Goal: Information Seeking & Learning: Learn about a topic

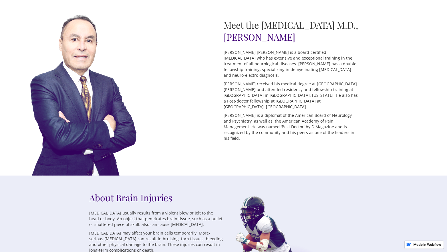
scroll to position [211, 0]
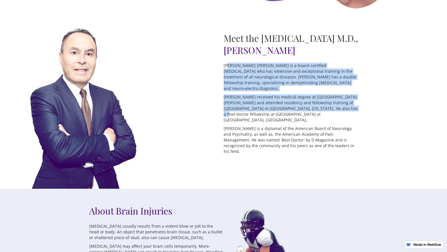
drag, startPoint x: 228, startPoint y: 69, endPoint x: 326, endPoint y: 104, distance: 104.8
click at [326, 104] on div "Meet the Brain Injury M.D., Dr. Erwin Cruz Dr. Erwin A. Cruz is a board-certifi…" at bounding box center [291, 94] width 134 height 125
click at [326, 104] on p "Dr. Cruz received his medical degree at San Carlos University and attended resi…" at bounding box center [291, 108] width 134 height 29
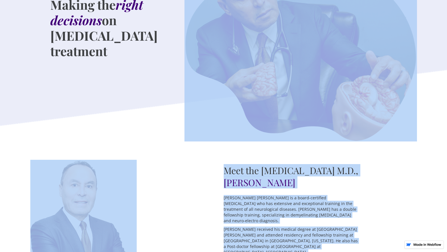
scroll to position [0, 0]
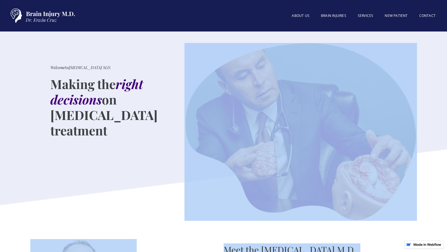
drag, startPoint x: 330, startPoint y: 137, endPoint x: 247, endPoint y: 87, distance: 97.4
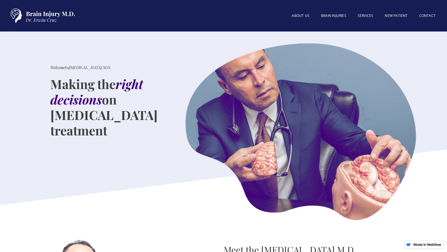
click at [304, 28] on div "About US BRAIN INJURIES SERVICES New patient Contact" at bounding box center [223, 15] width 447 height 31
click at [300, 17] on link "About US" at bounding box center [300, 16] width 29 height 12
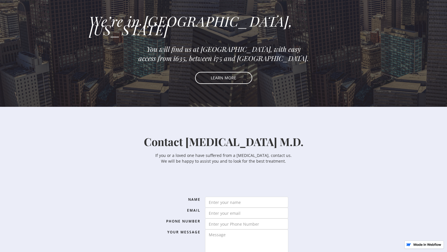
scroll to position [712, 0]
